Goal: Information Seeking & Learning: Check status

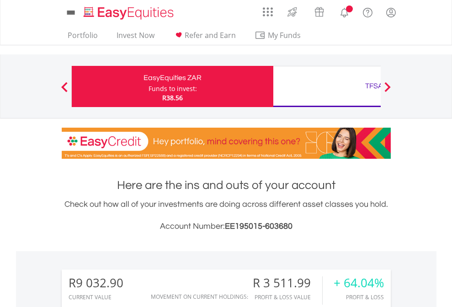
scroll to position [88, 144]
click at [149, 86] on div "Funds to invest:" at bounding box center [173, 88] width 48 height 9
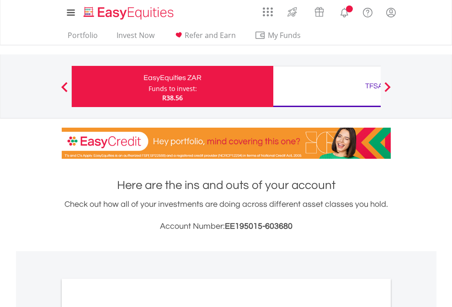
scroll to position [549, 0]
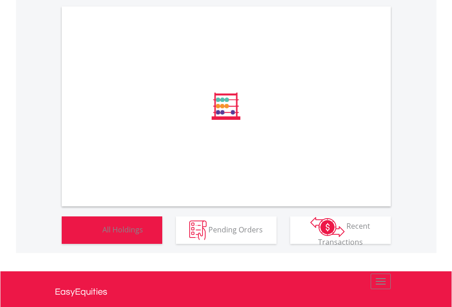
click at [102, 234] on span "All Holdings" at bounding box center [122, 229] width 41 height 10
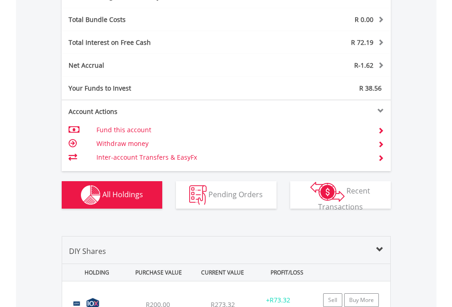
scroll to position [1090, 0]
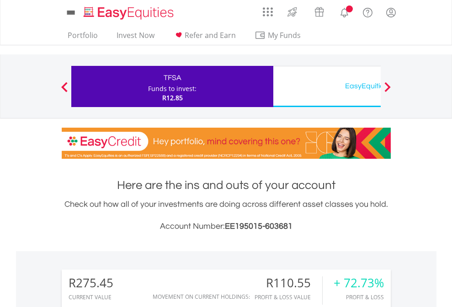
scroll to position [88, 144]
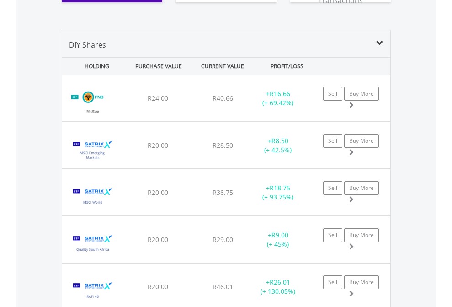
scroll to position [1071, 0]
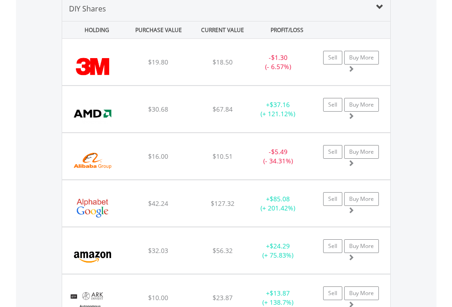
scroll to position [884, 0]
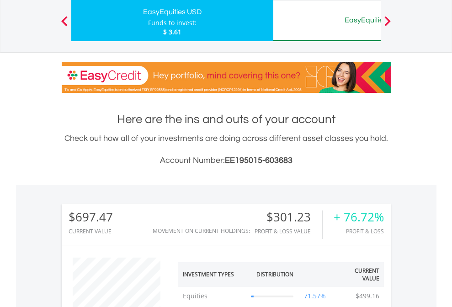
scroll to position [88, 144]
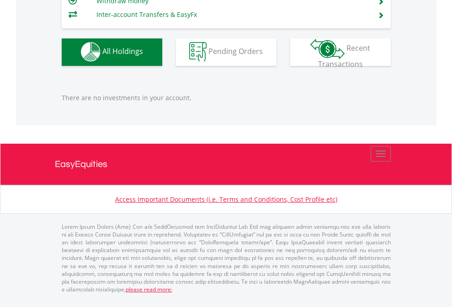
scroll to position [88, 144]
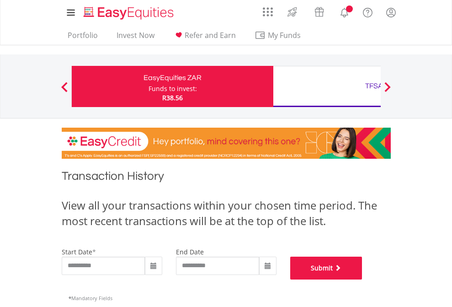
click at [362, 279] on button "Submit" at bounding box center [326, 267] width 72 height 23
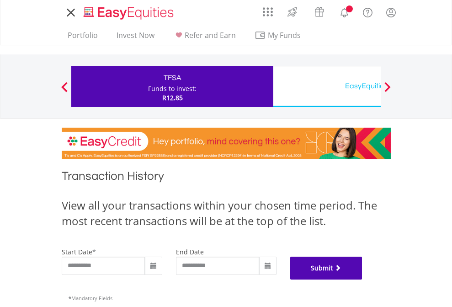
click at [362, 279] on button "Submit" at bounding box center [326, 267] width 72 height 23
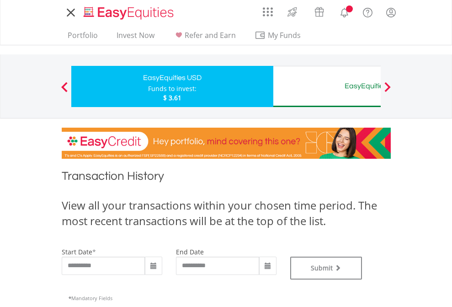
type input "**********"
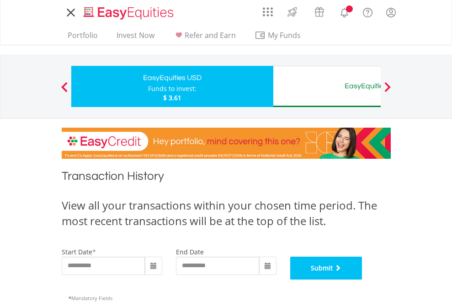
click at [362, 279] on button "Submit" at bounding box center [326, 267] width 72 height 23
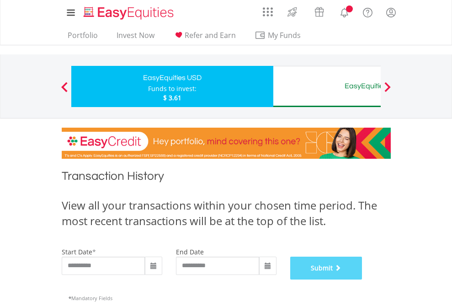
scroll to position [371, 0]
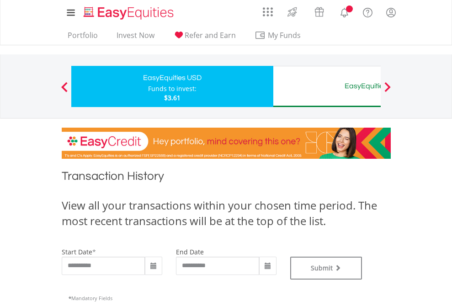
click at [327, 86] on div "EasyEquities AUD" at bounding box center [374, 86] width 191 height 13
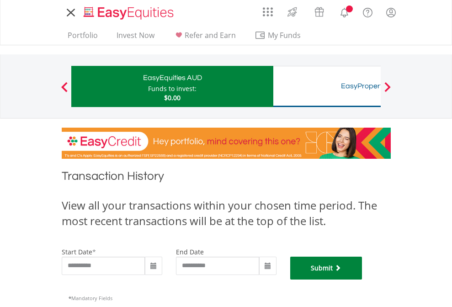
click at [362, 279] on button "Submit" at bounding box center [326, 267] width 72 height 23
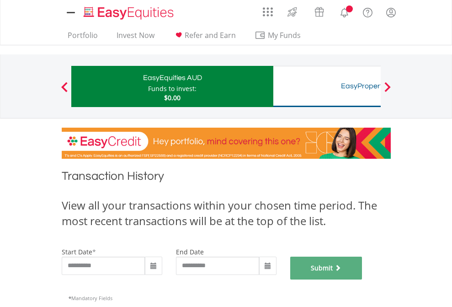
scroll to position [371, 0]
